Goal: Transaction & Acquisition: Purchase product/service

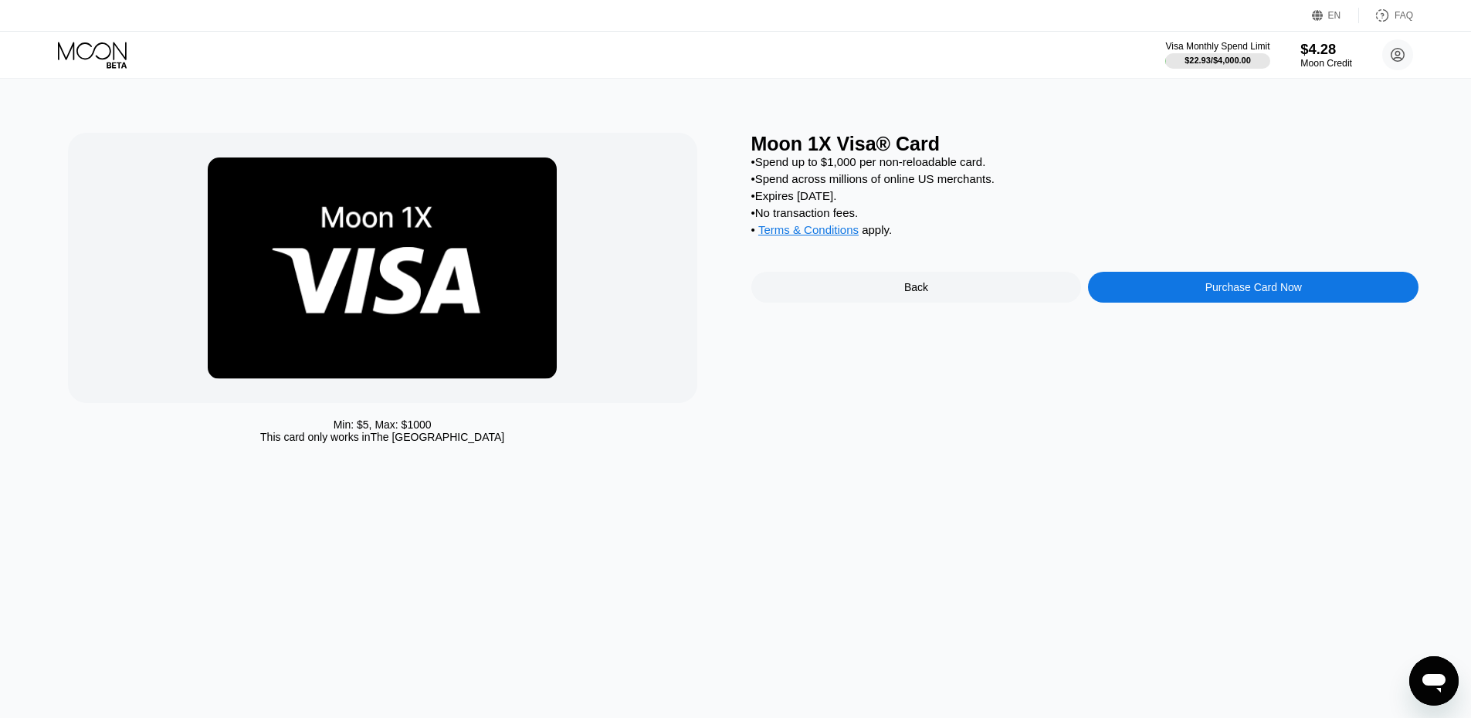
click at [1338, 51] on div "$4.28" at bounding box center [1326, 49] width 52 height 16
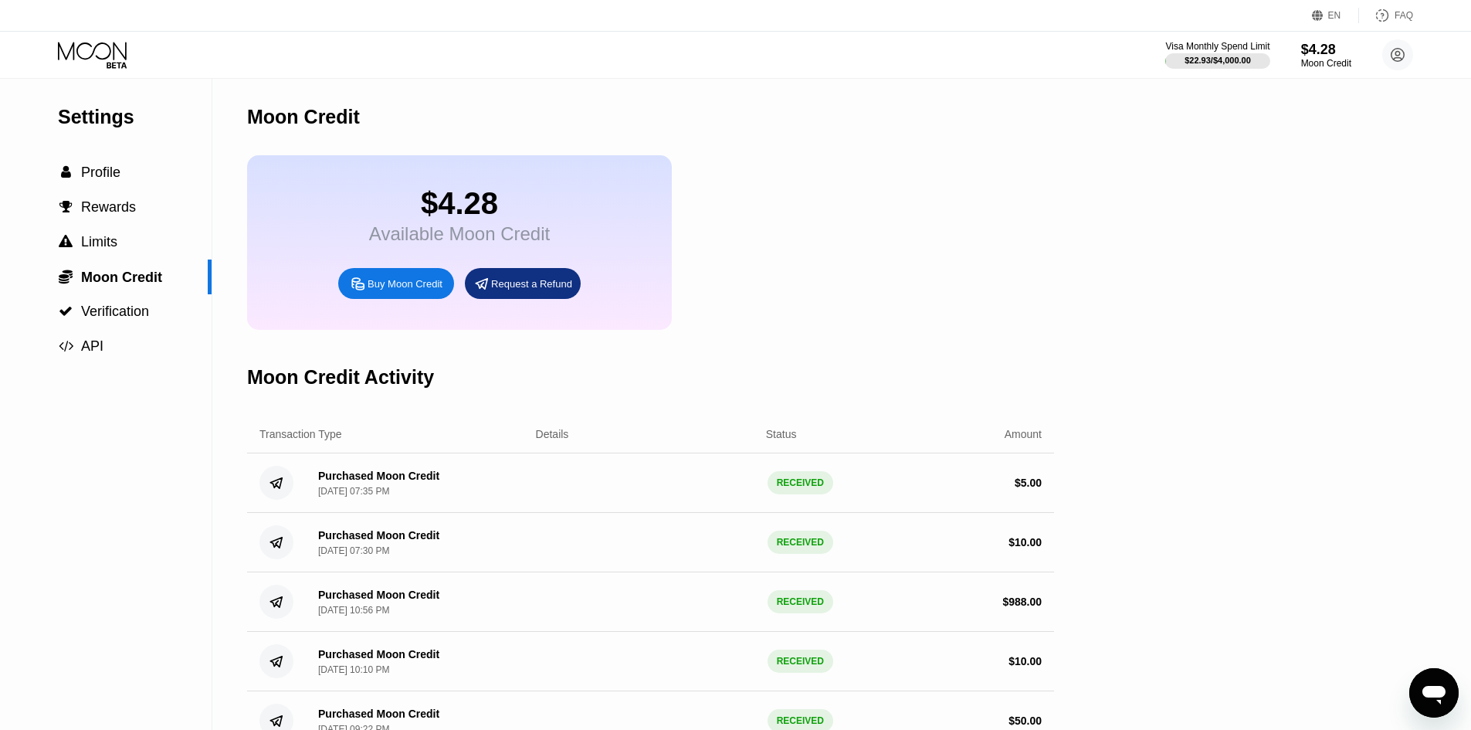
click at [430, 290] on div "Buy Moon Credit" at bounding box center [405, 283] width 75 height 13
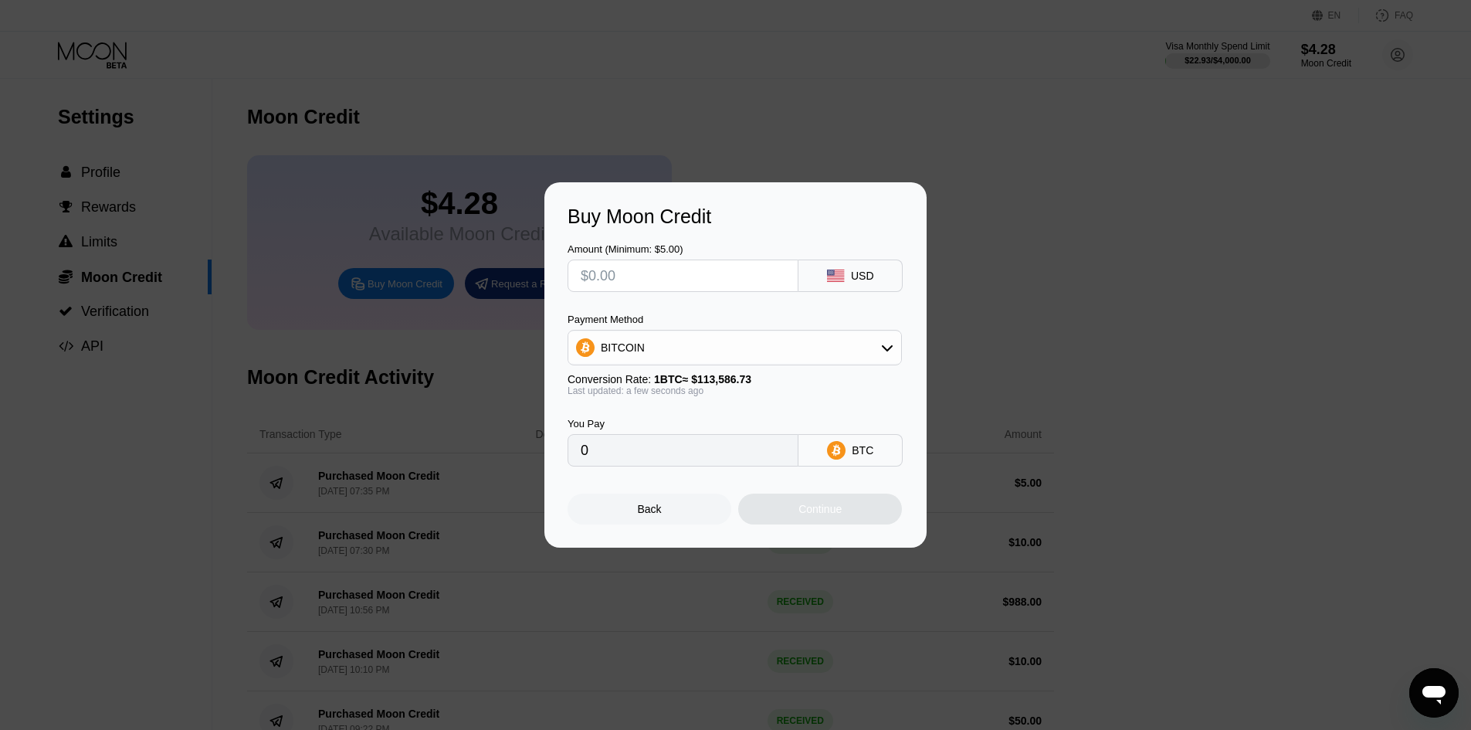
click at [753, 286] on input "text" at bounding box center [683, 275] width 205 height 31
type input "$2"
type input "0.00001761"
type input "$20"
type input "0.00017608"
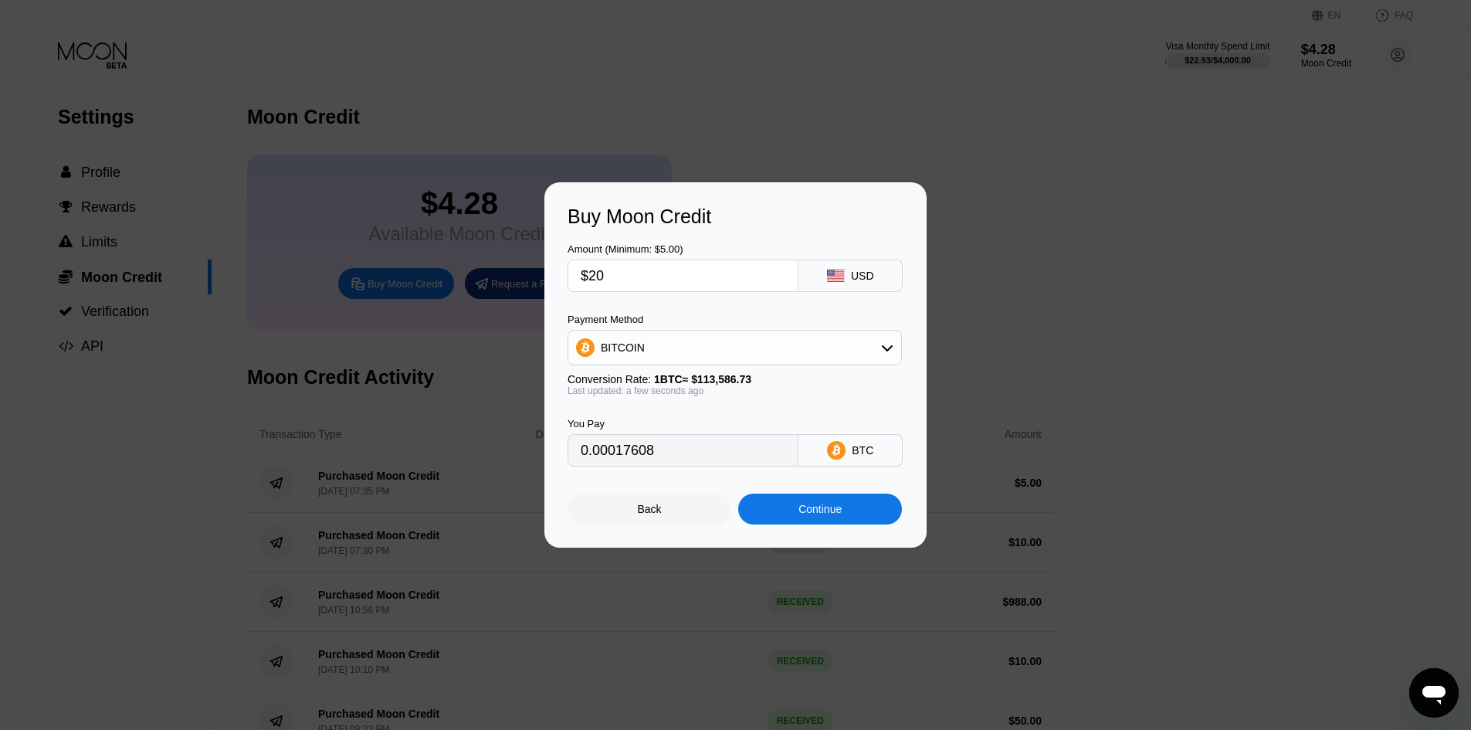
type input "$20"
click at [809, 507] on div "Continue" at bounding box center [819, 509] width 43 height 12
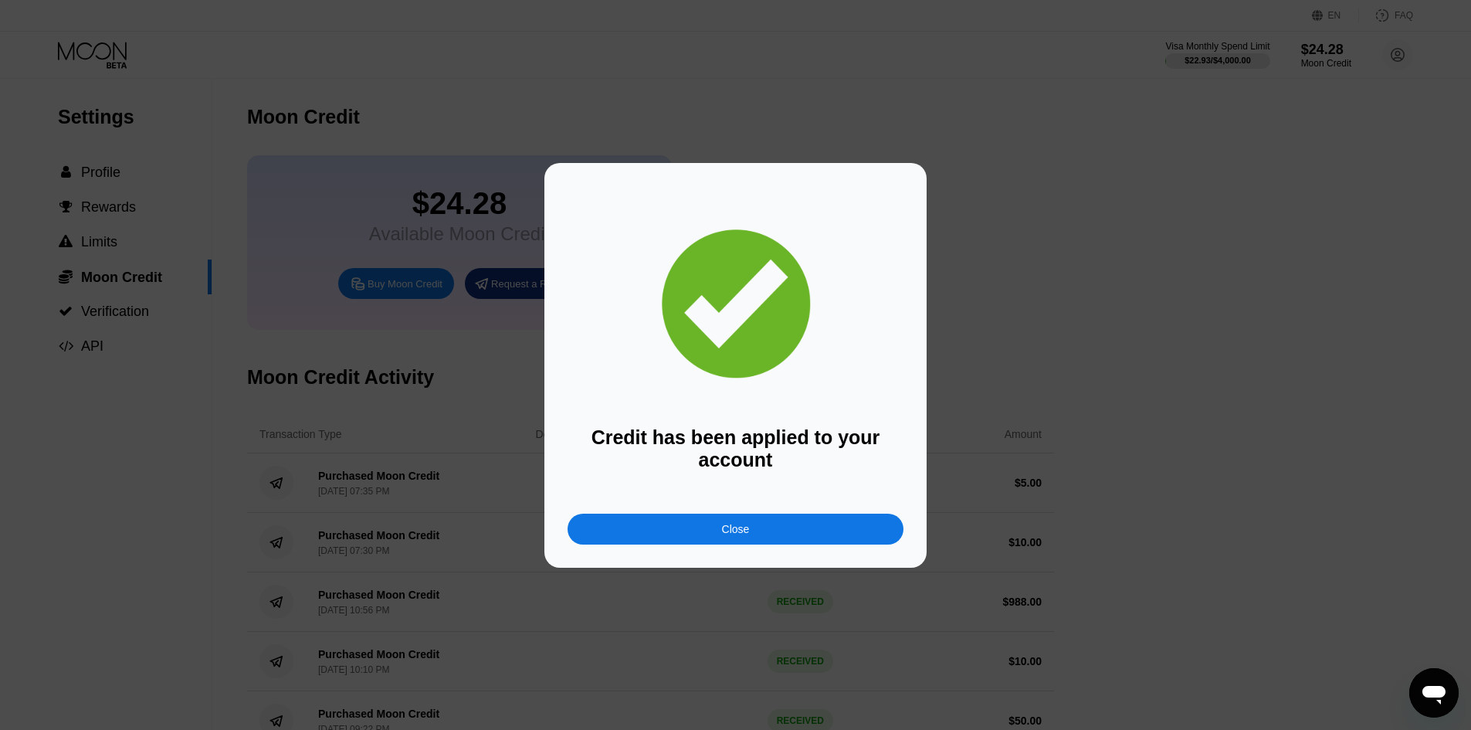
click at [799, 556] on div "Credit has been applied to your account Close" at bounding box center [735, 365] width 382 height 405
click at [805, 543] on div "Close" at bounding box center [736, 529] width 336 height 31
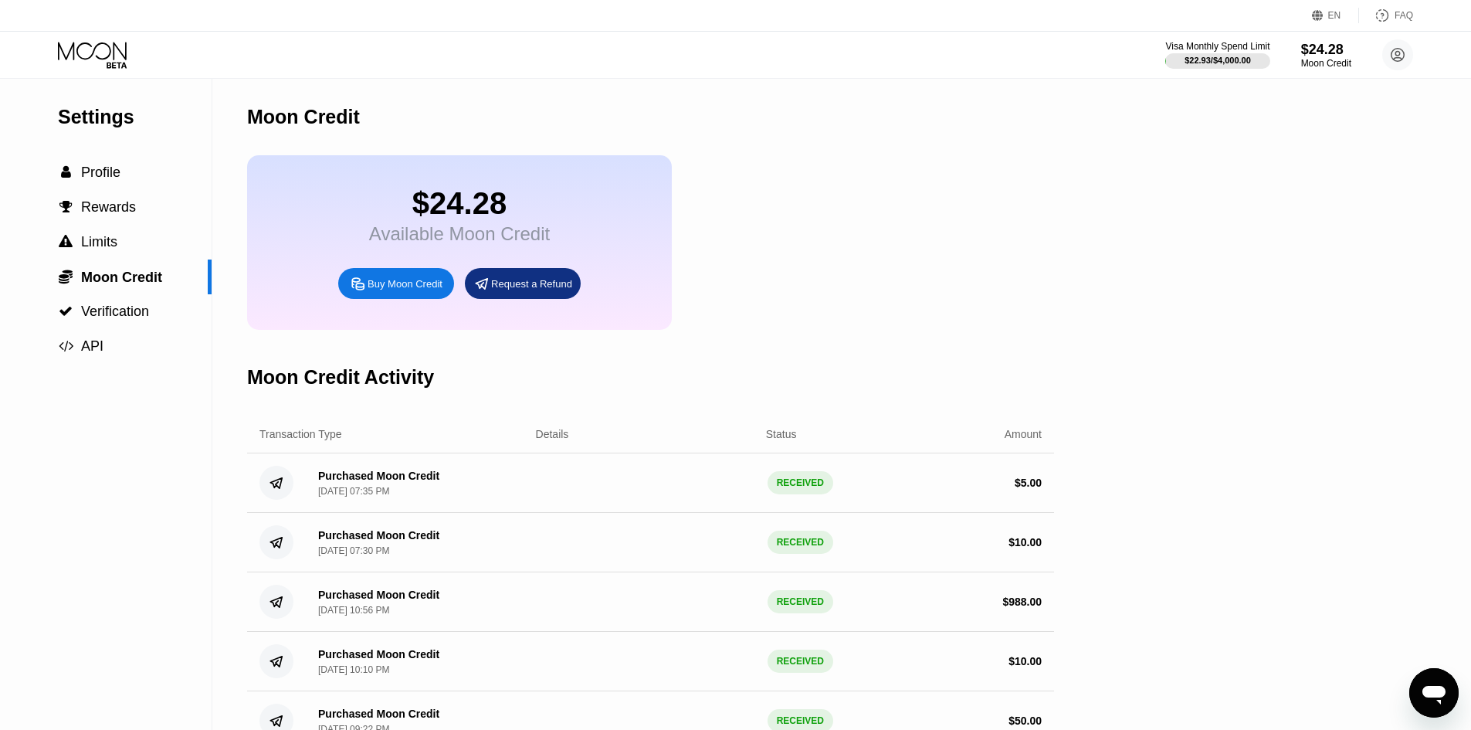
click at [76, 43] on icon at bounding box center [94, 55] width 72 height 27
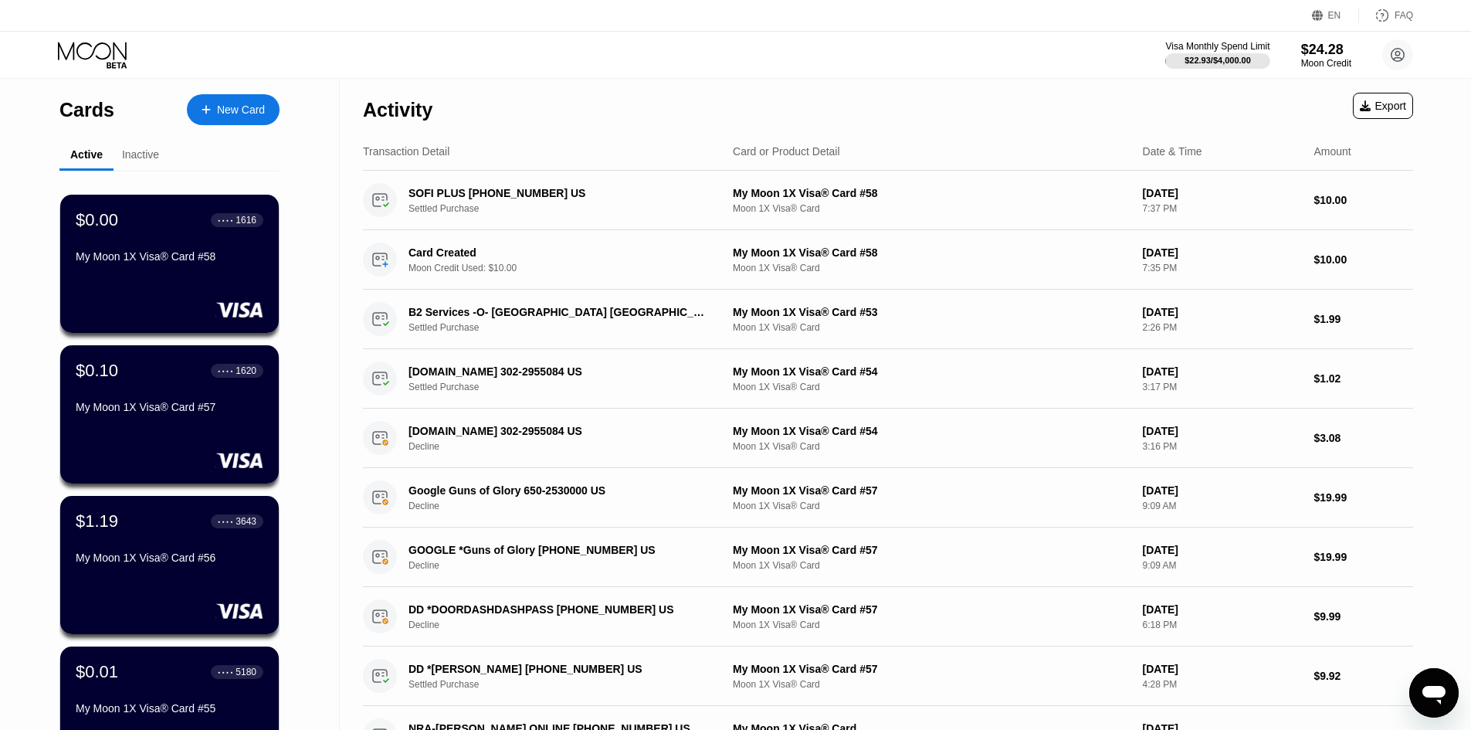
click at [246, 110] on div "New Card" at bounding box center [241, 109] width 48 height 13
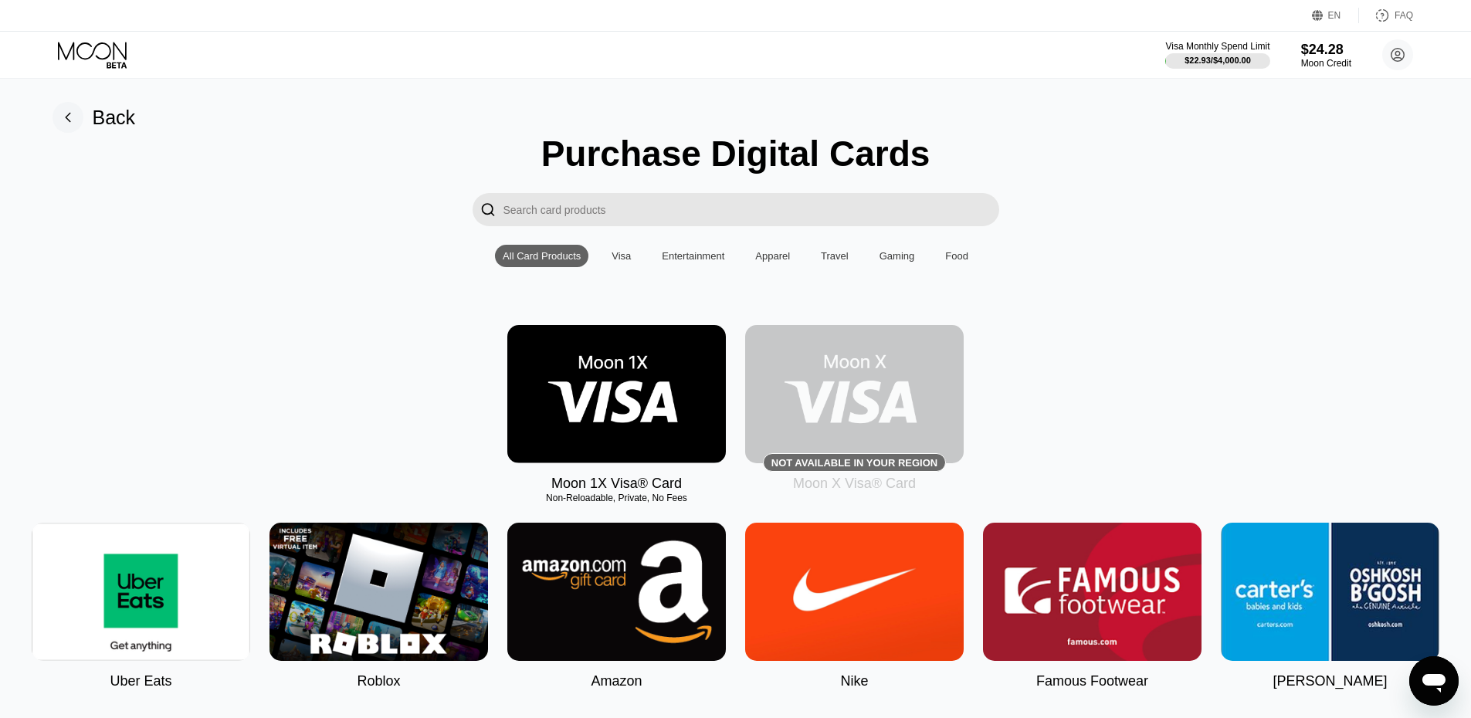
click at [638, 374] on img at bounding box center [616, 394] width 219 height 138
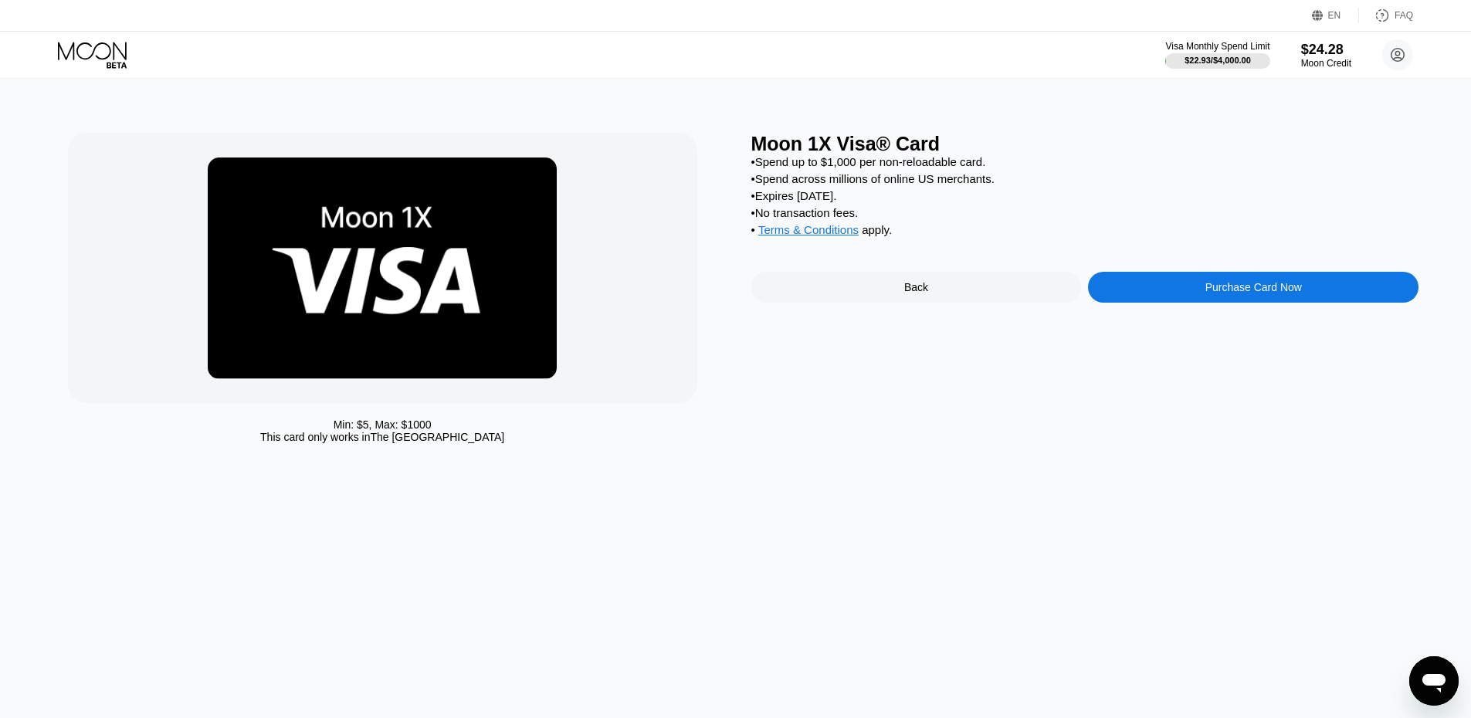
click at [1139, 292] on div "Purchase Card Now" at bounding box center [1253, 287] width 331 height 31
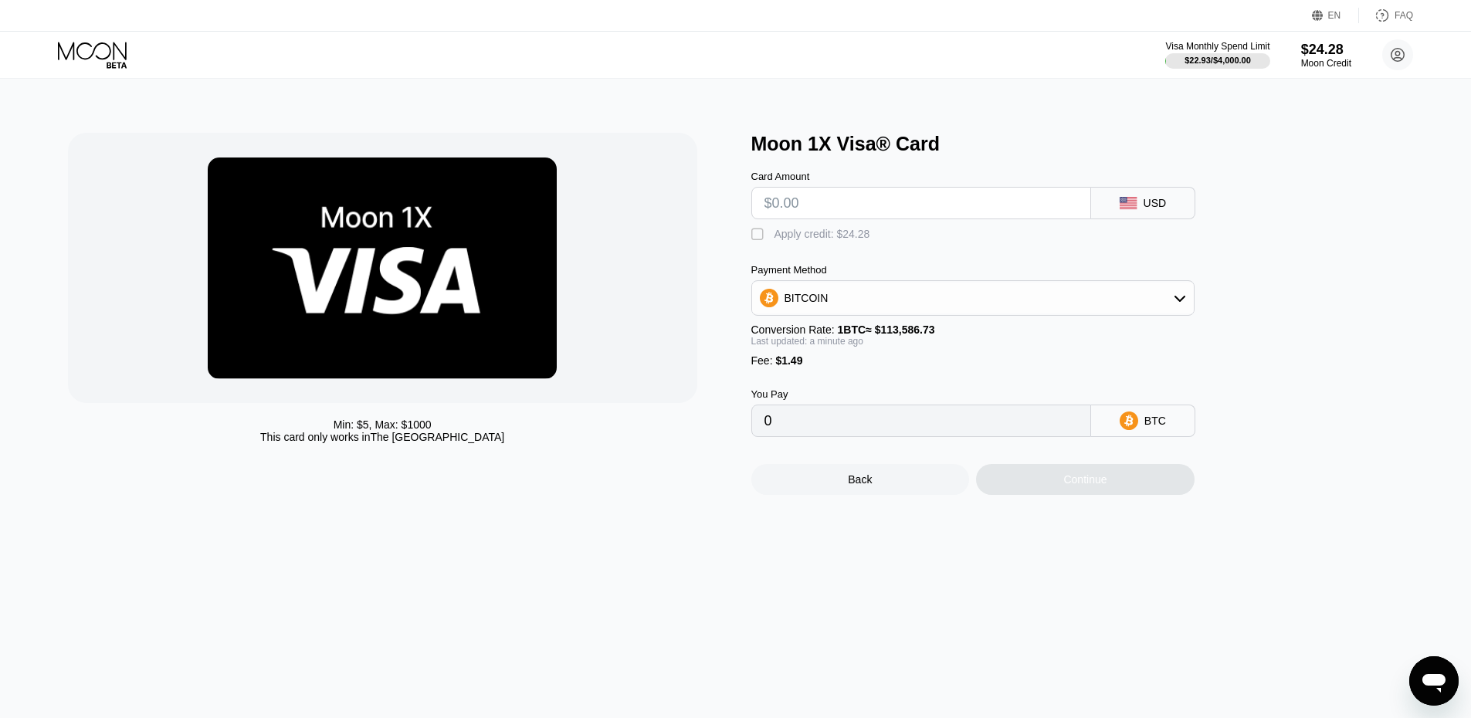
click at [849, 219] on input "text" at bounding box center [921, 203] width 314 height 31
type input "$1"
type input "0.00002193"
type input "$10"
type input "0.00010116"
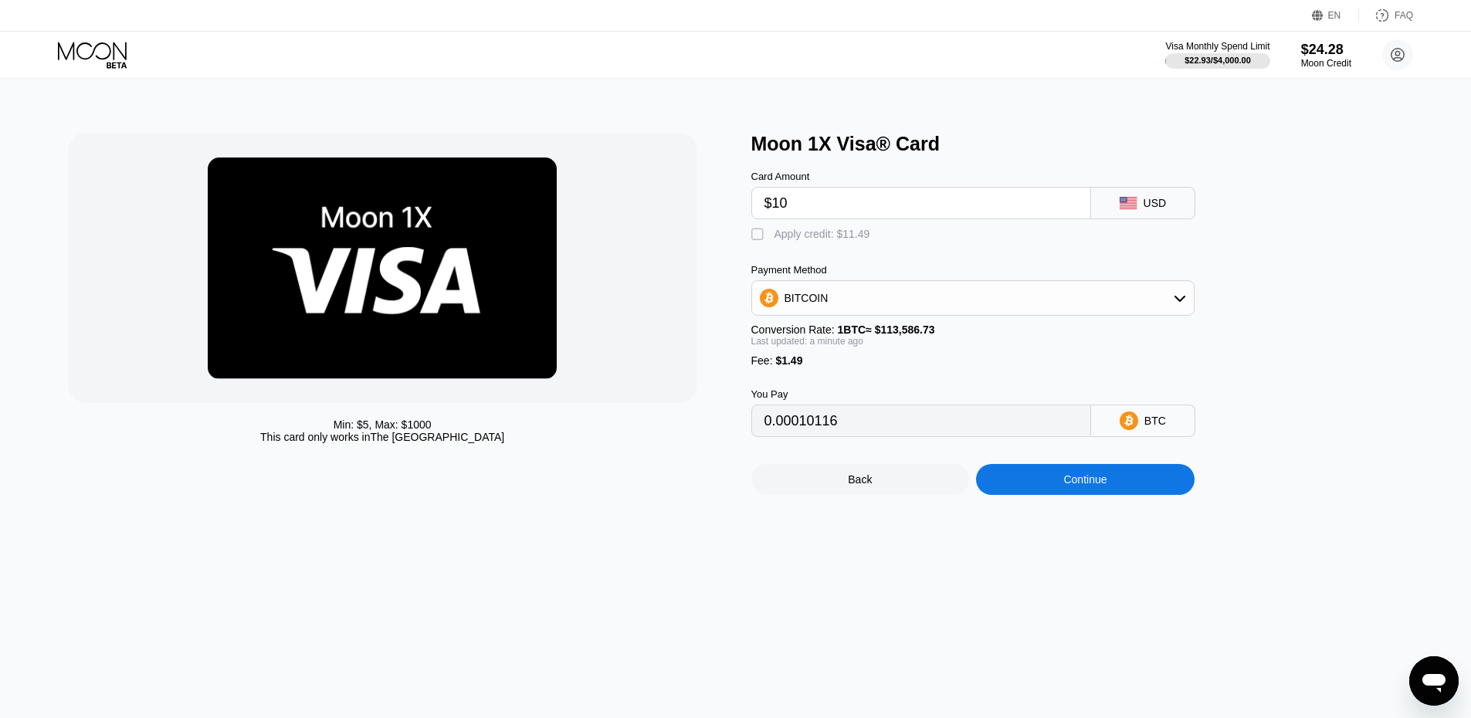
type input "$10"
click at [812, 239] on div "Apply credit: $11.49" at bounding box center [823, 234] width 96 height 12
type input "0"
click at [1038, 491] on div "Continue" at bounding box center [1085, 479] width 219 height 31
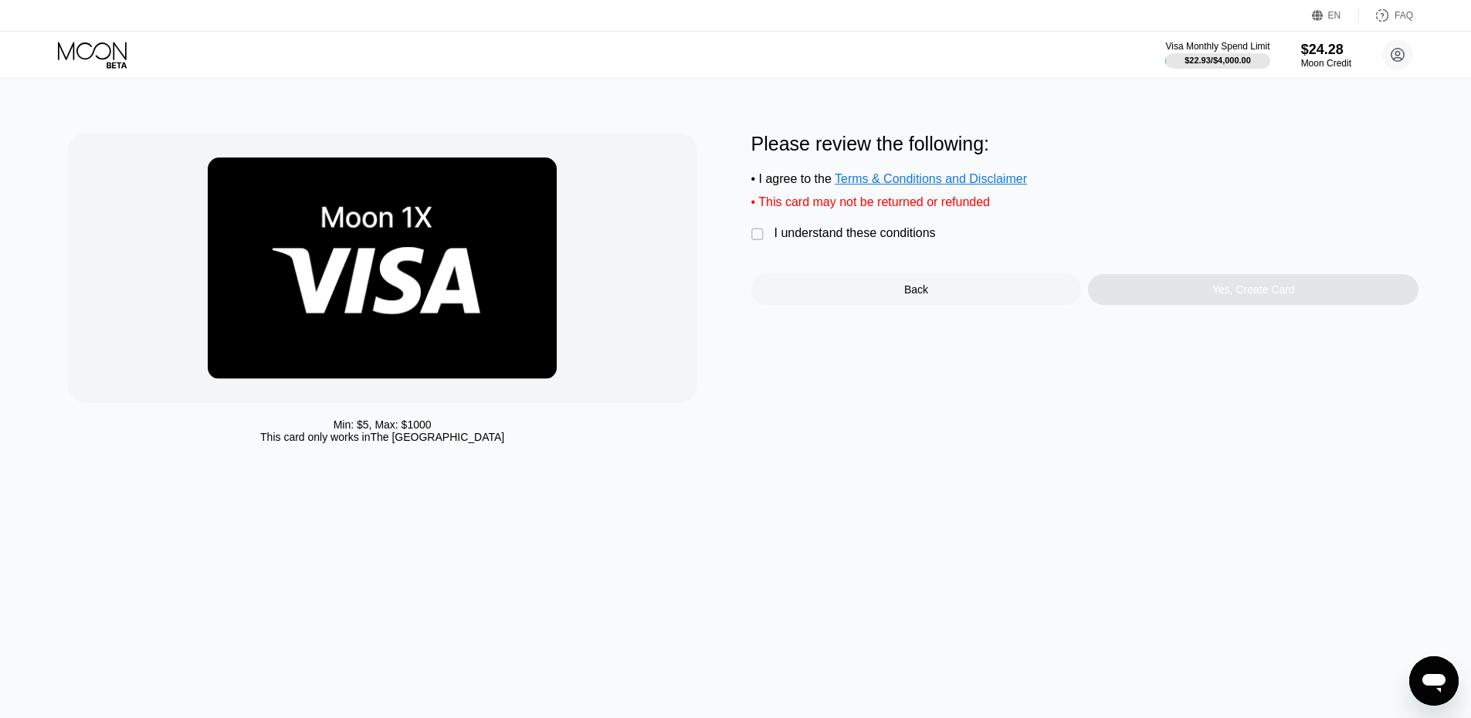
click at [869, 239] on div "I understand these conditions" at bounding box center [855, 233] width 161 height 14
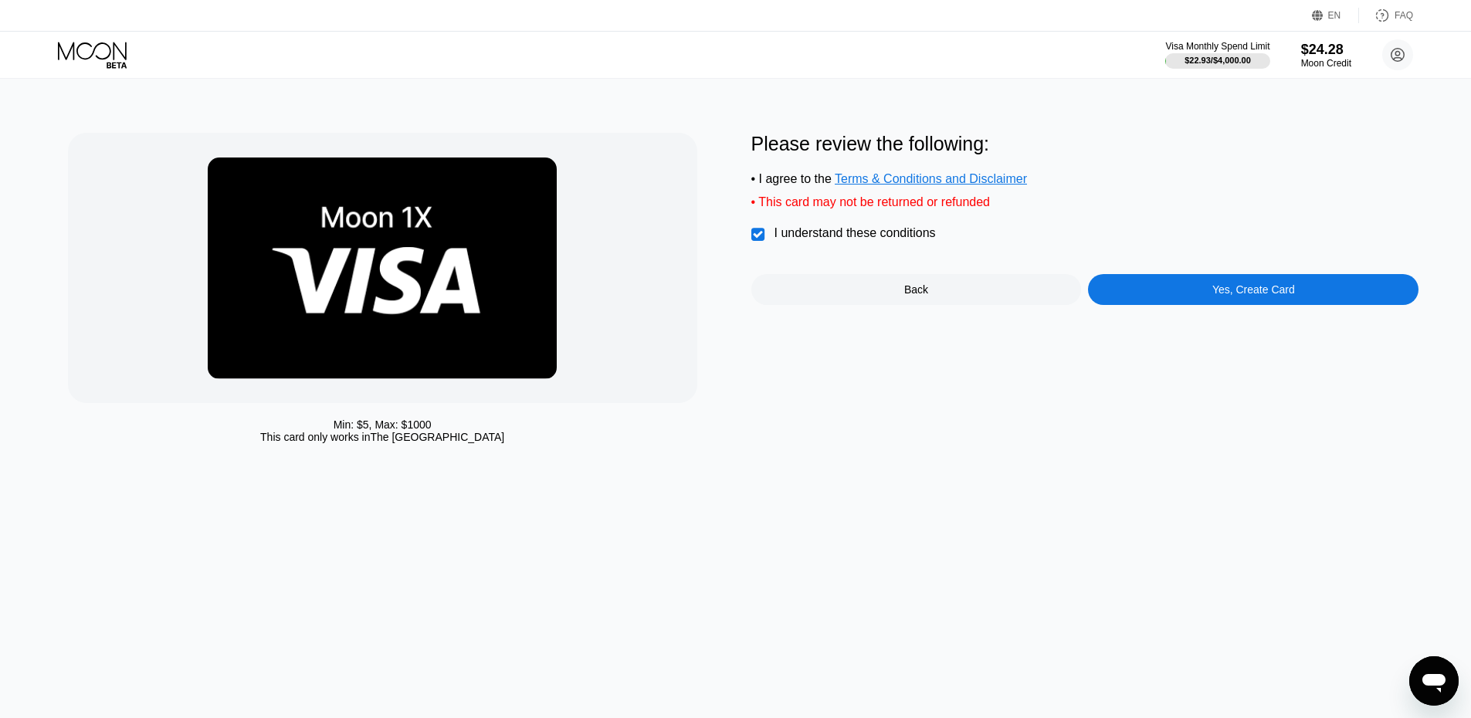
click at [1221, 293] on div "Yes, Create Card" at bounding box center [1253, 289] width 83 height 12
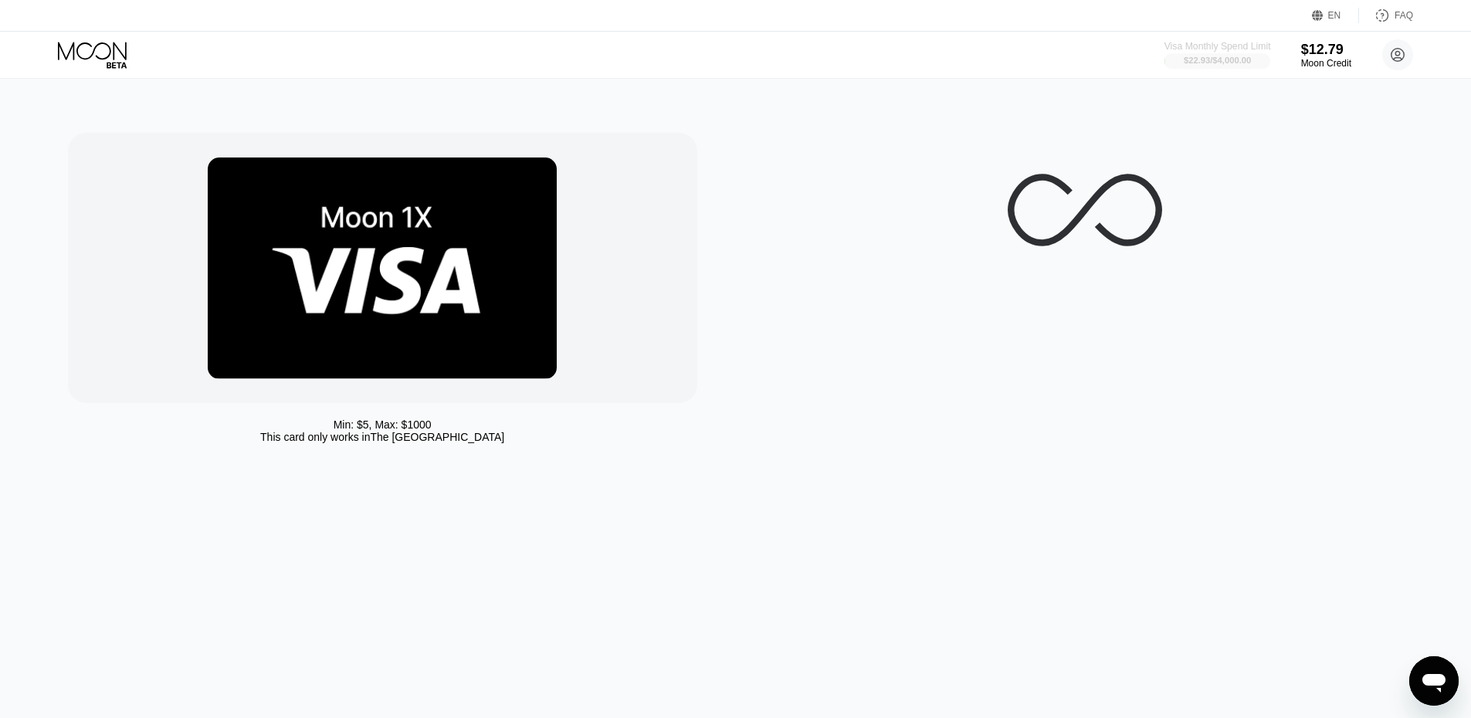
click at [1242, 67] on div at bounding box center [1217, 60] width 107 height 15
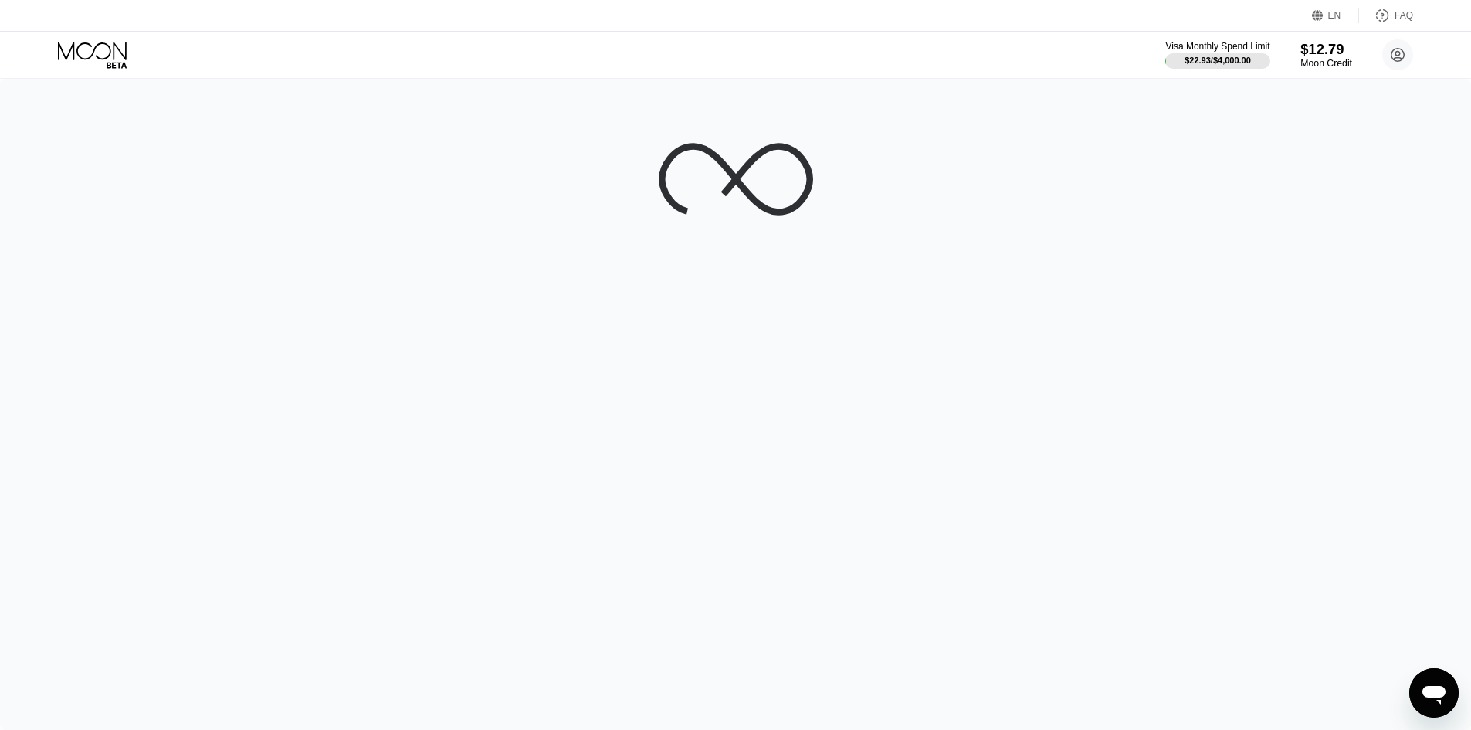
click at [1310, 63] on div "Moon Credit" at bounding box center [1326, 63] width 52 height 11
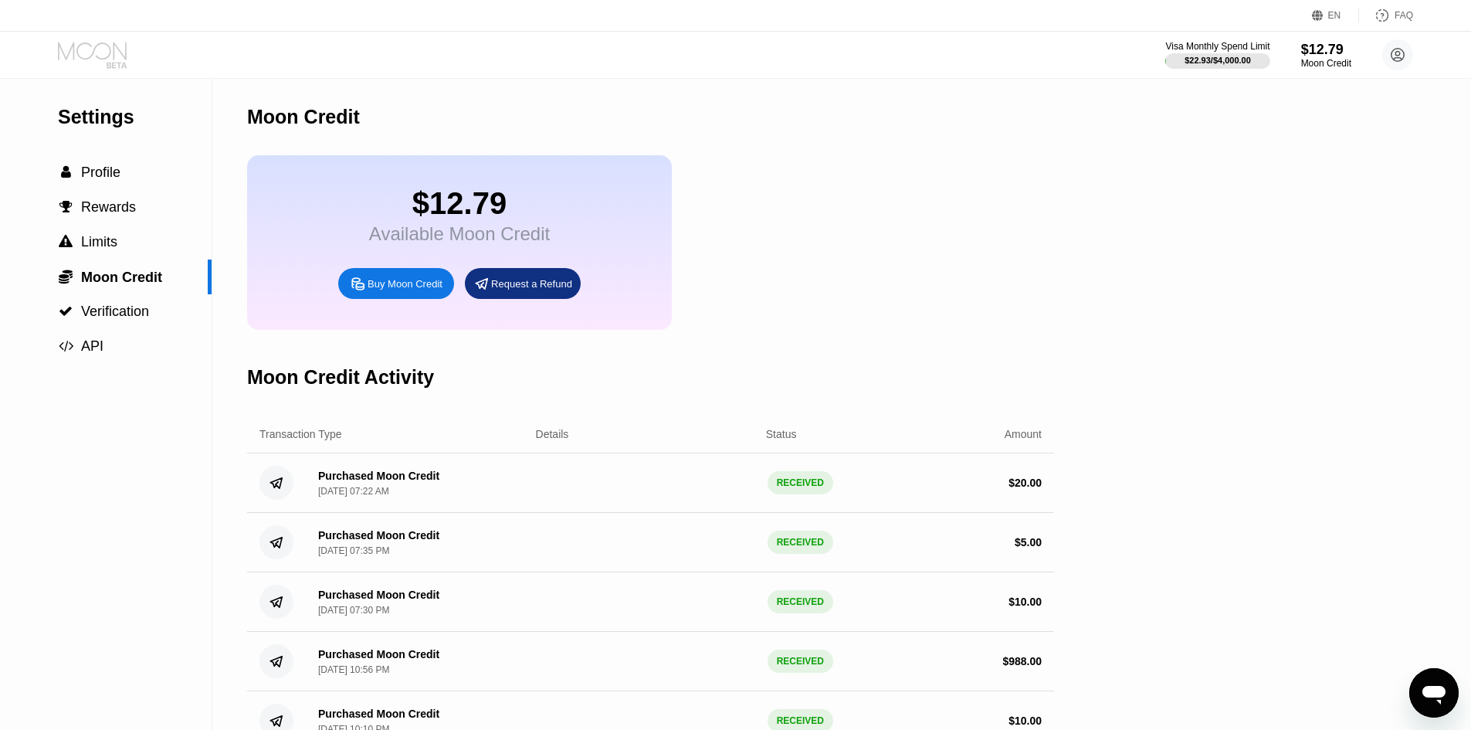
click at [75, 42] on icon at bounding box center [94, 55] width 72 height 27
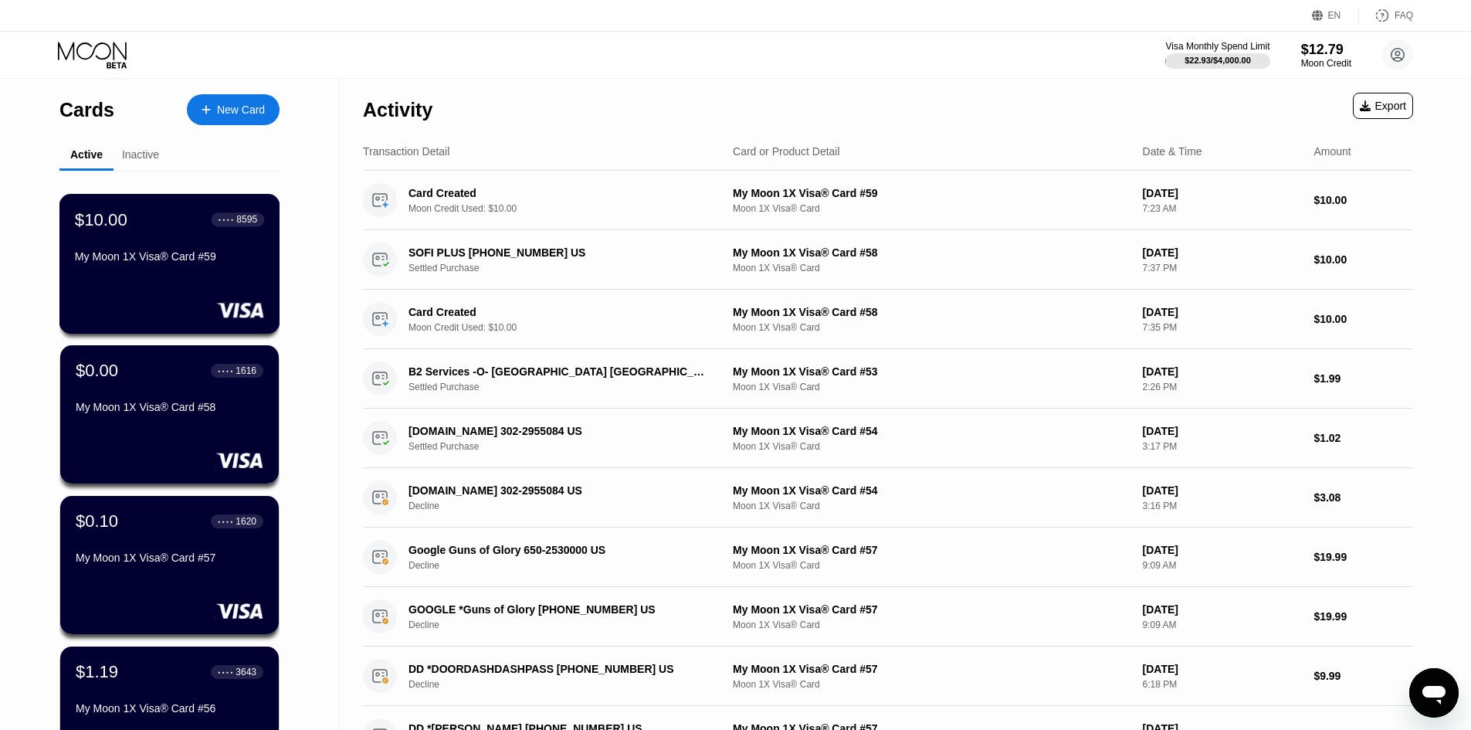
click at [187, 239] on div "$10.00 ● ● ● ● 8595 My Moon 1X Visa® Card #59" at bounding box center [169, 238] width 189 height 59
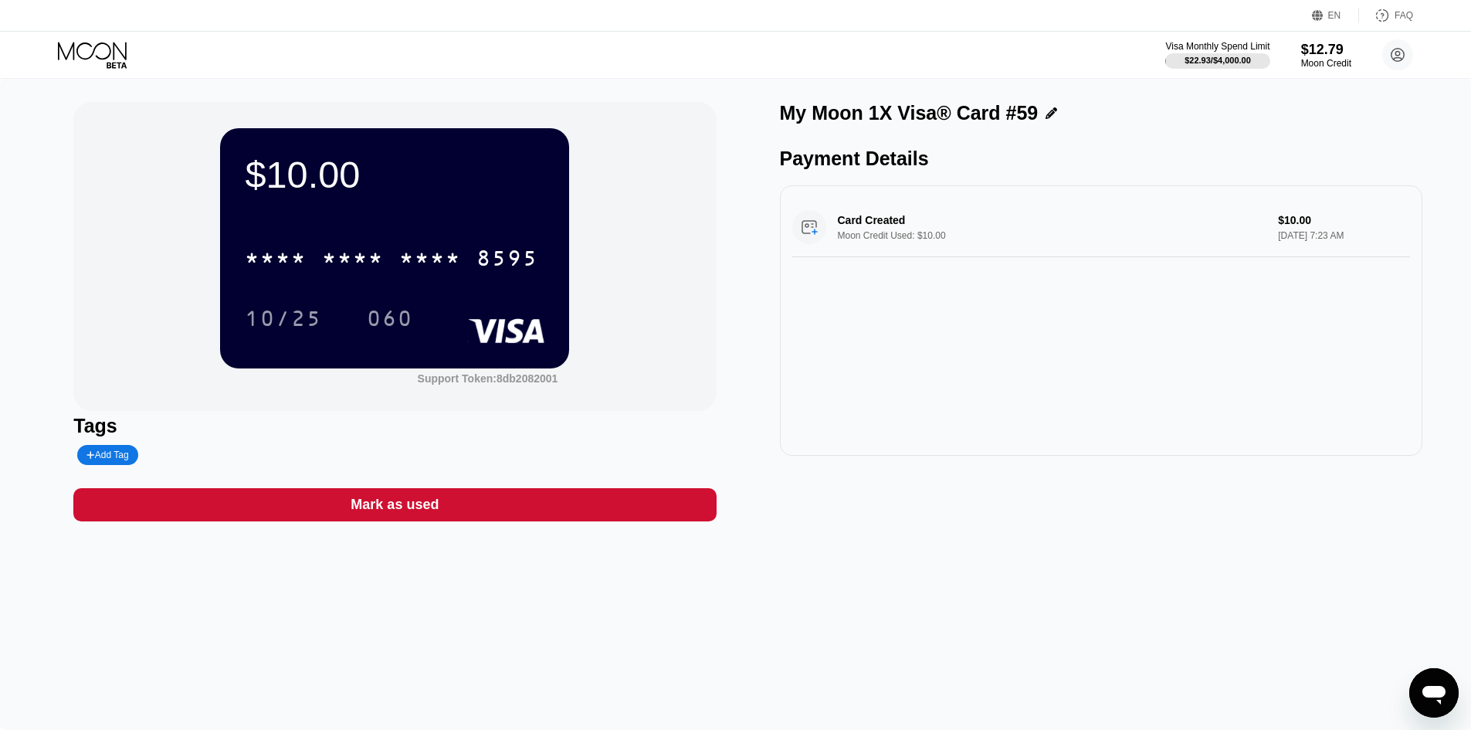
click at [422, 284] on div "* * * * * * * * * * * * 8595 10/25 060" at bounding box center [395, 272] width 300 height 91
click at [422, 283] on div "* * * * * * * * * * * * 8595 10/25 060" at bounding box center [395, 272] width 300 height 91
click at [420, 280] on div "* * * * * * * * * * * * 8595" at bounding box center [395, 253] width 300 height 53
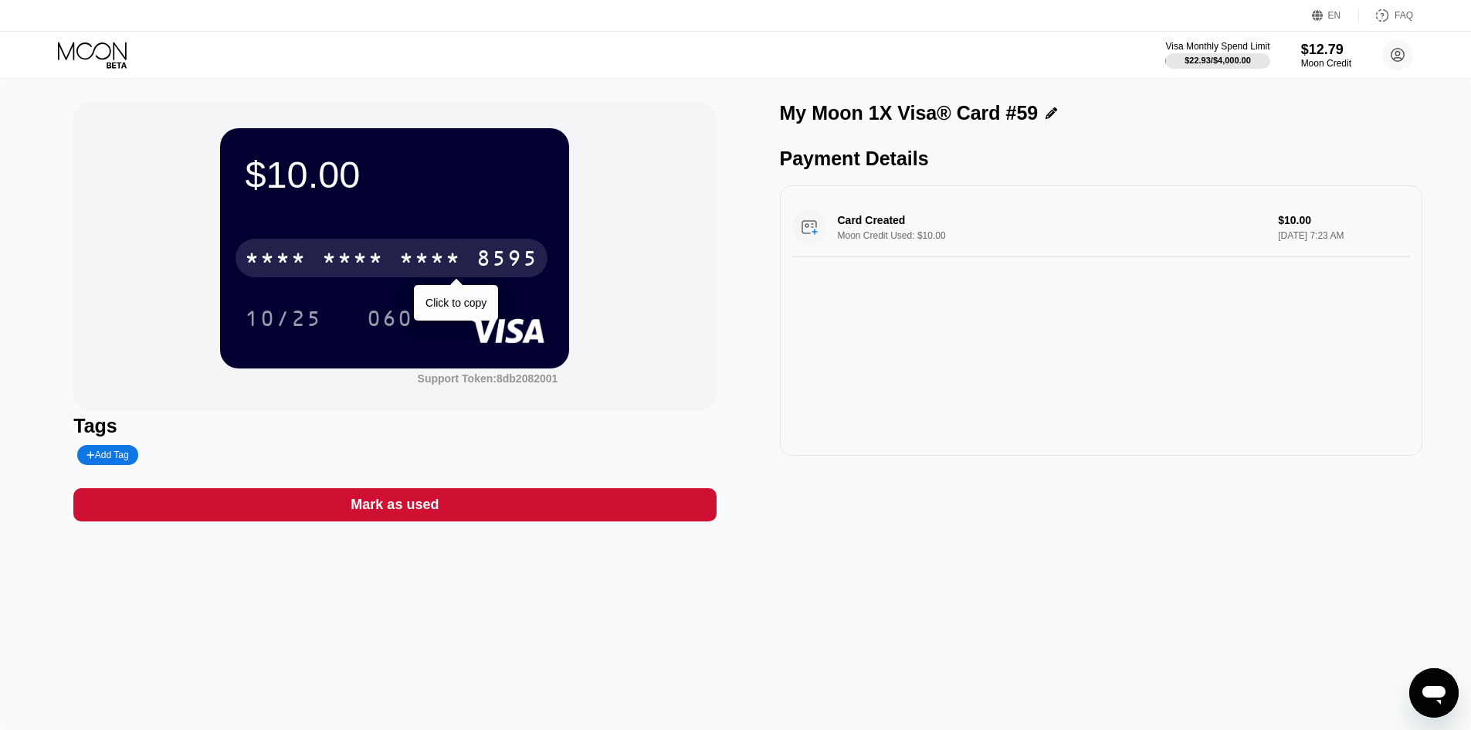
click at [419, 276] on div "* * * * * * * * * * * * 8595" at bounding box center [392, 258] width 312 height 39
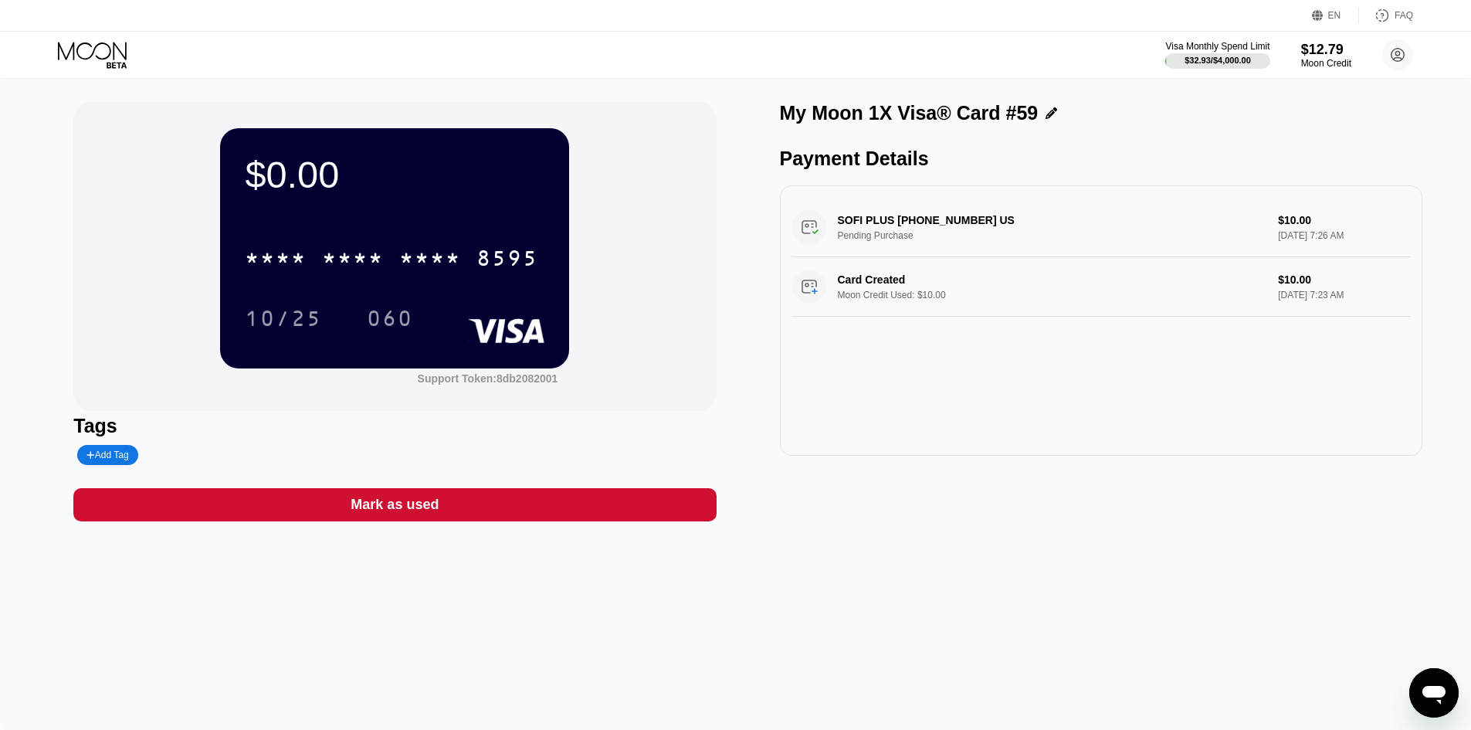
drag, startPoint x: 764, startPoint y: 198, endPoint x: 1361, endPoint y: 295, distance: 604.7
click at [1361, 295] on div "$0.00 * * * * * * * * * * * * 8595 10/25 060 Support Token: 8db2082001 Tags Add…" at bounding box center [735, 311] width 1324 height 419
